Goal: Navigation & Orientation: Find specific page/section

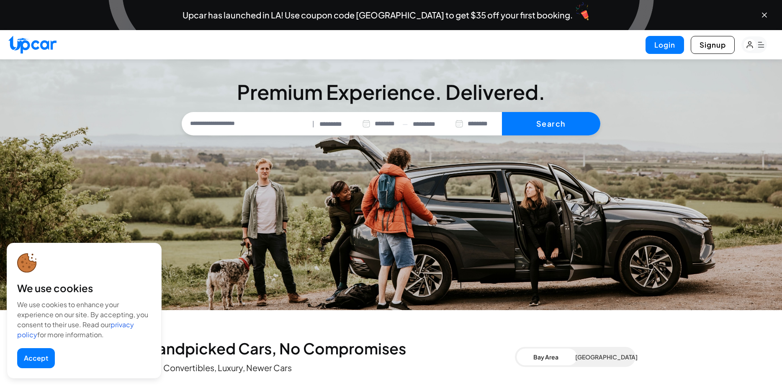
select select "********"
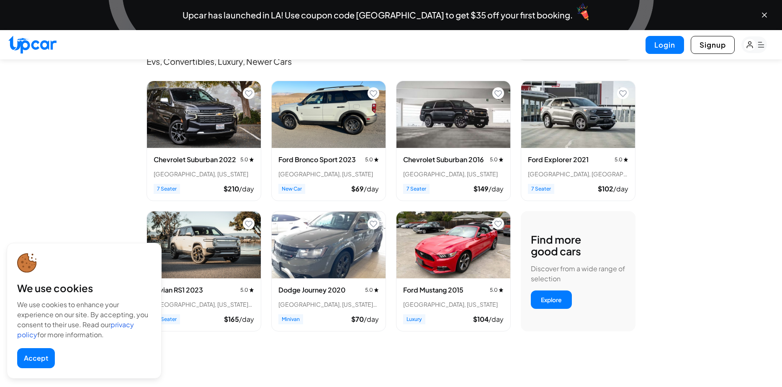
scroll to position [306, 0]
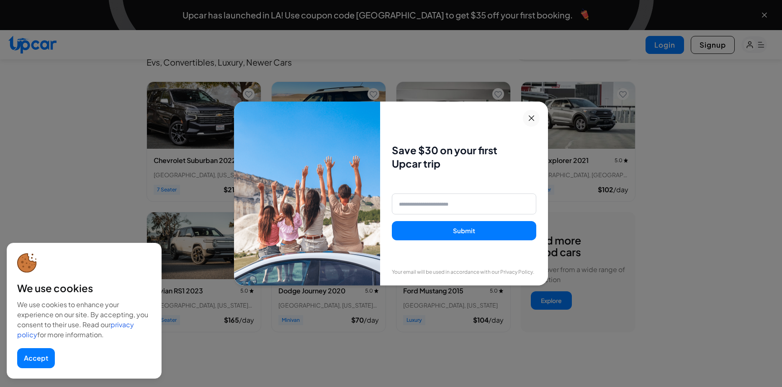
click at [532, 114] on icon at bounding box center [531, 118] width 10 height 10
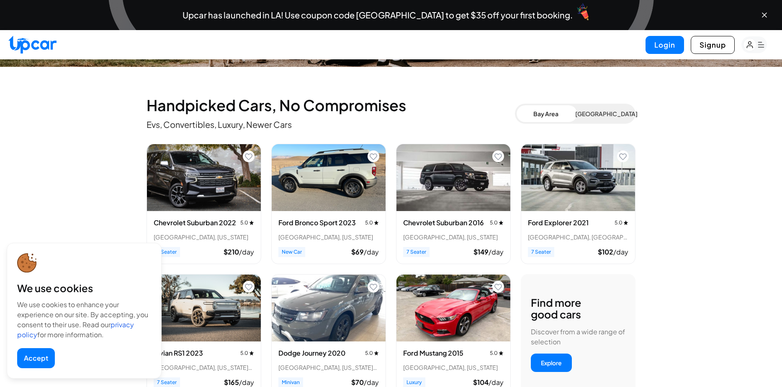
scroll to position [199, 0]
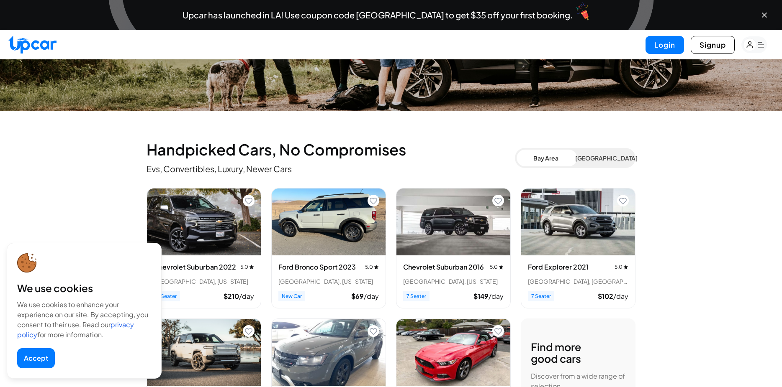
click at [87, 255] on div "We use cookies We use cookies to enhance your experience on our site. By accept…" at bounding box center [84, 311] width 155 height 136
drag, startPoint x: 91, startPoint y: 213, endPoint x: 108, endPoint y: 233, distance: 26.7
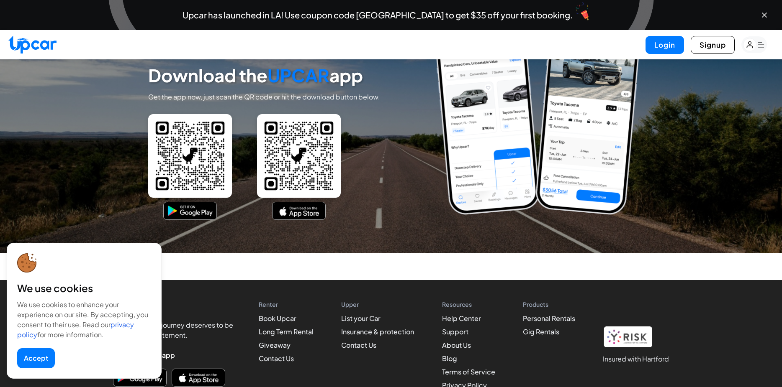
scroll to position [3730, 0]
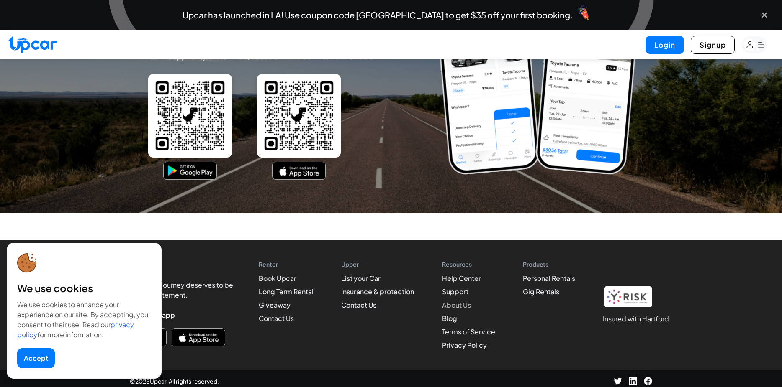
click at [453, 301] on link "About Us" at bounding box center [456, 305] width 29 height 9
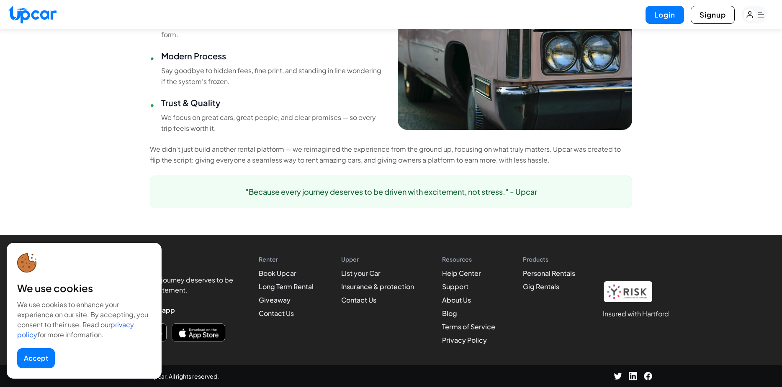
scroll to position [647, 0]
click at [445, 315] on link "Blog" at bounding box center [449, 313] width 15 height 9
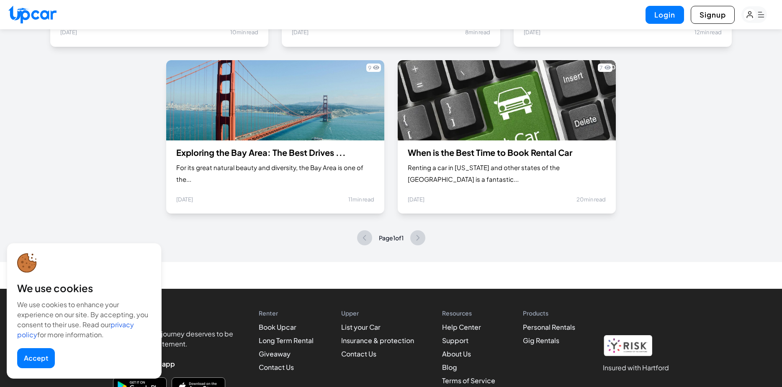
scroll to position [618, 0]
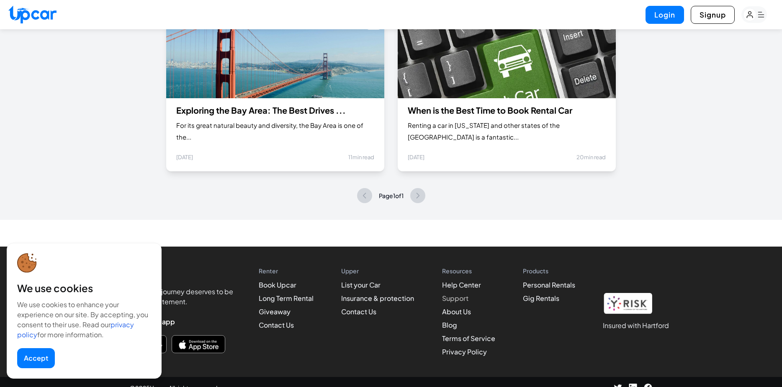
click at [460, 294] on link "Support" at bounding box center [455, 298] width 26 height 9
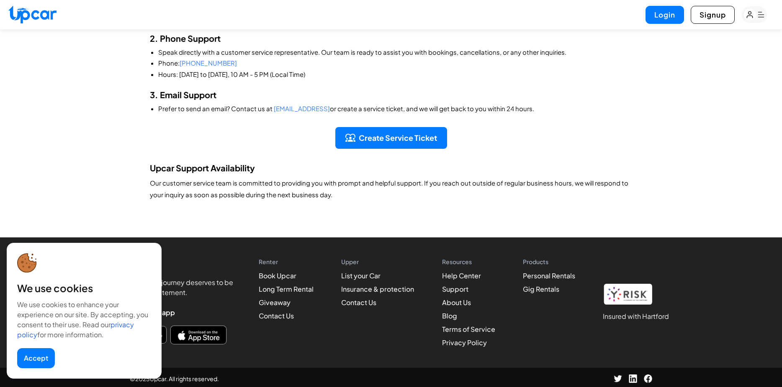
scroll to position [209, 0]
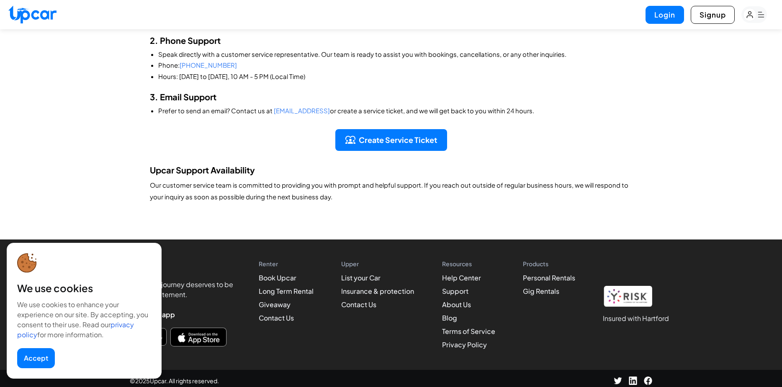
click at [207, 338] on img "Download on the App Store" at bounding box center [198, 337] width 52 height 14
